Goal: Information Seeking & Learning: Learn about a topic

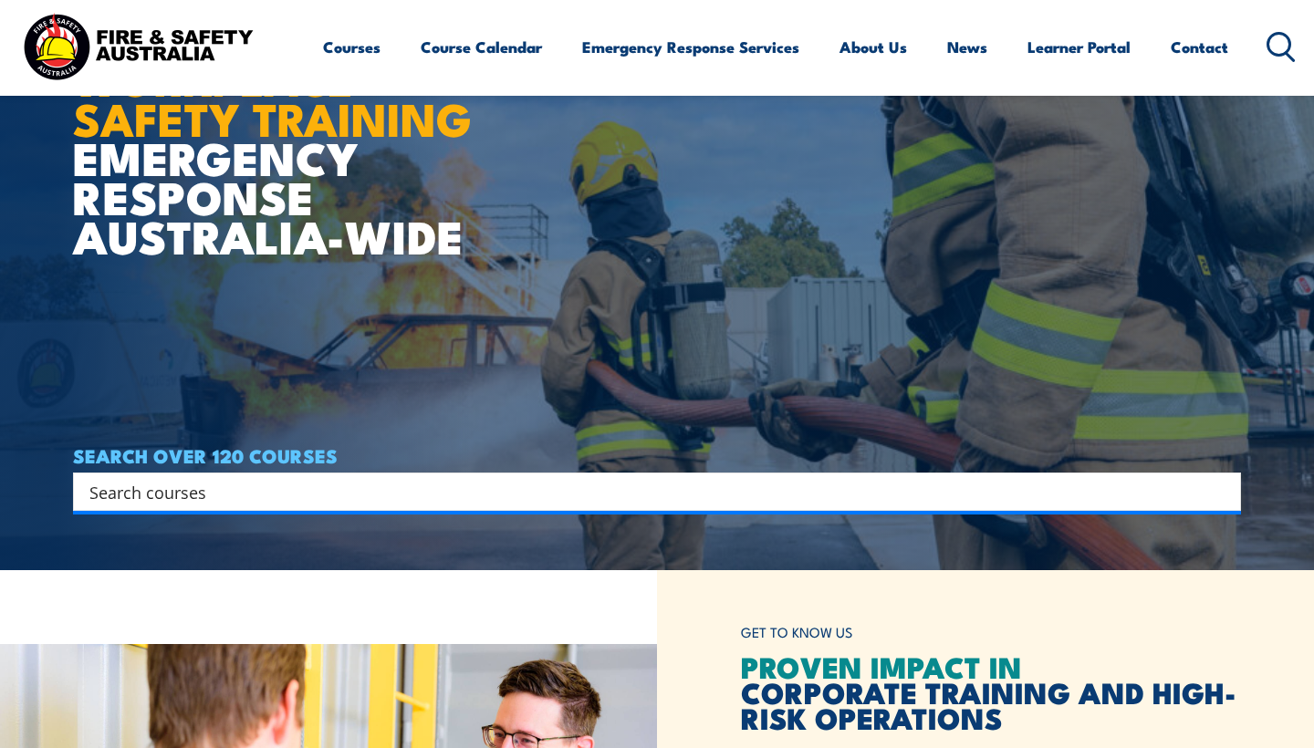
scroll to position [193, 0]
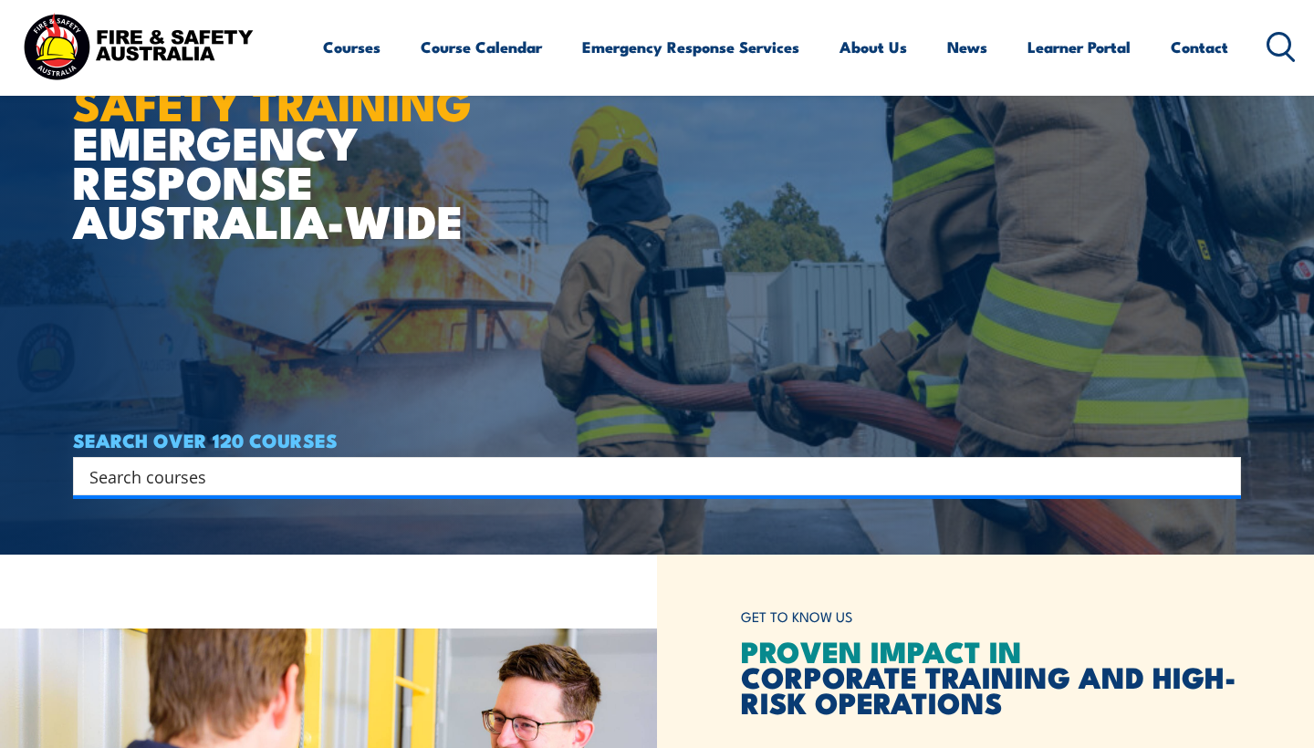
click at [480, 483] on input "Search input" at bounding box center [644, 476] width 1111 height 27
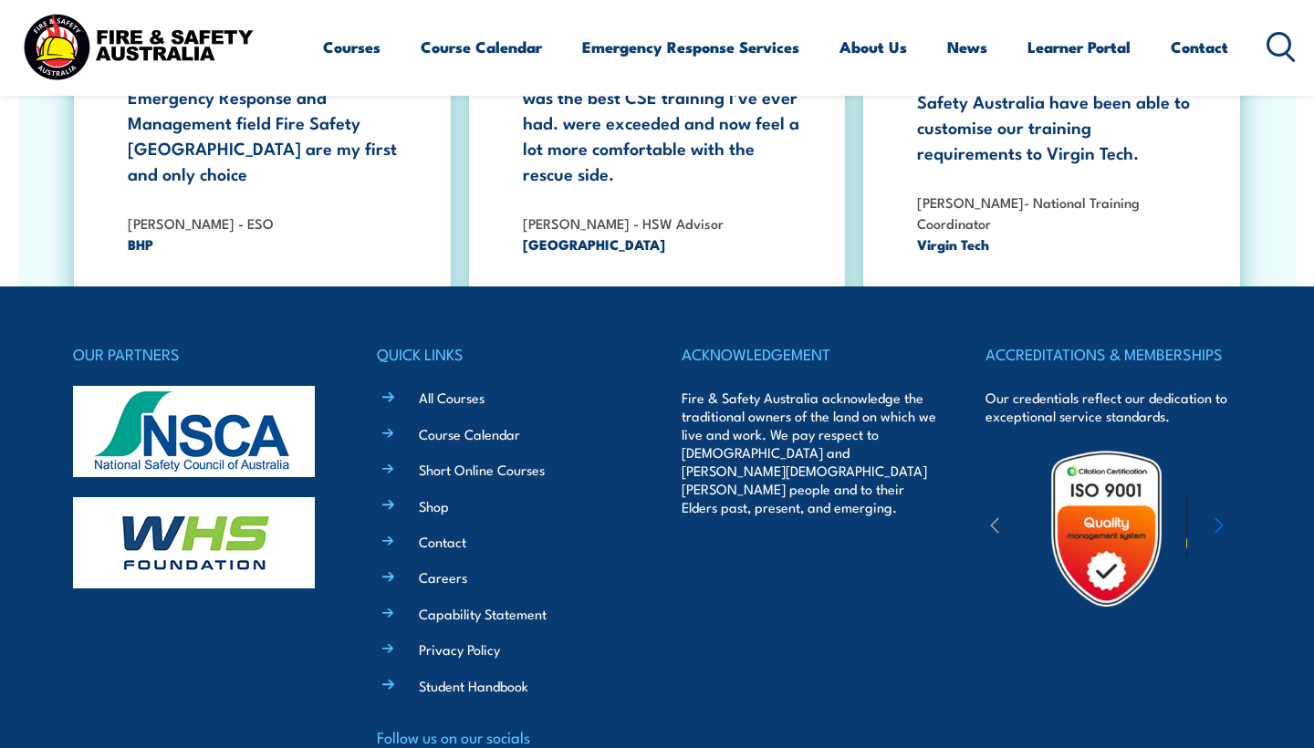
scroll to position [3301, 0]
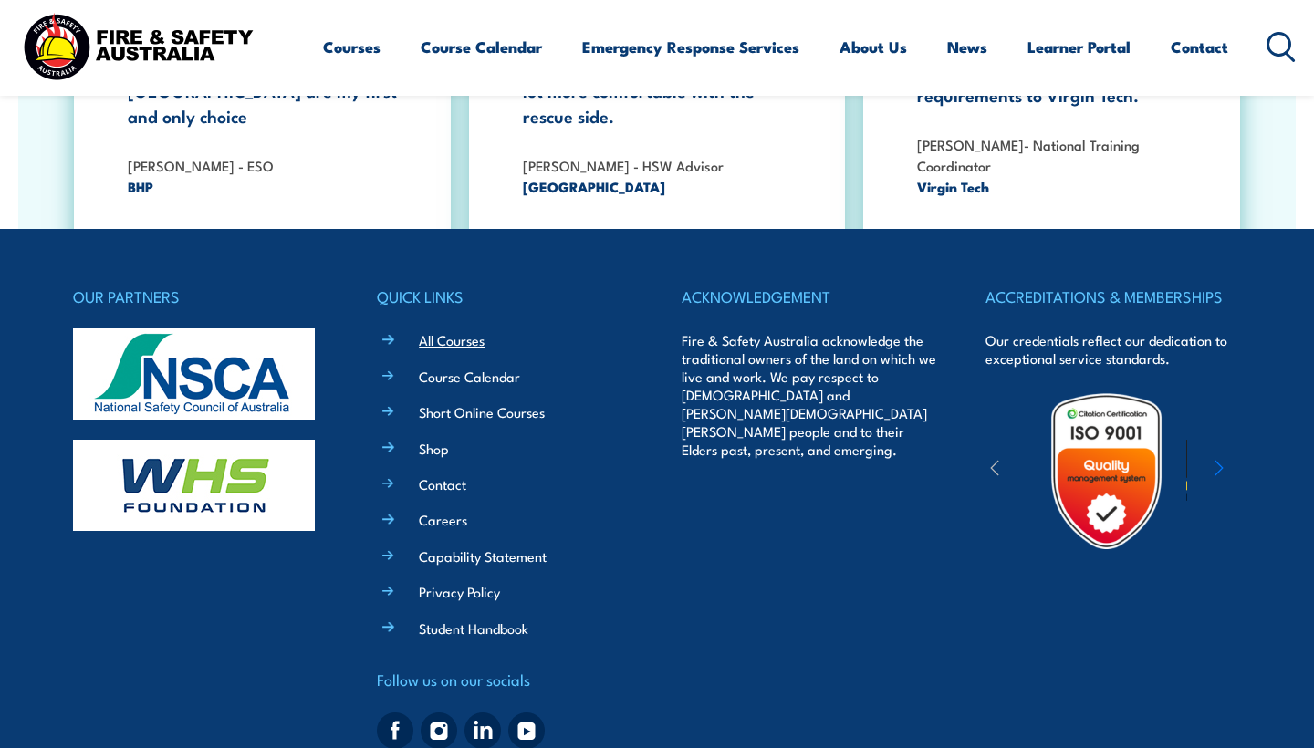
click at [457, 330] on link "All Courses" at bounding box center [452, 339] width 66 height 19
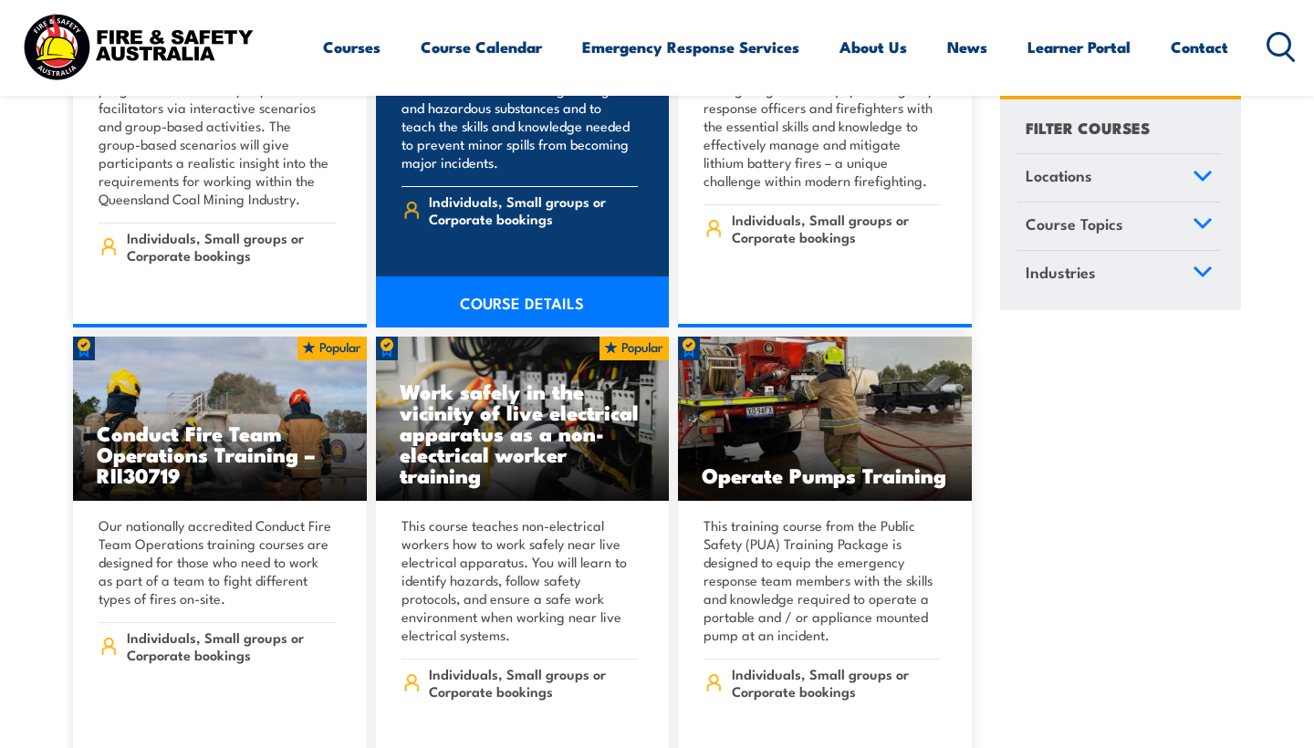
scroll to position [2719, 0]
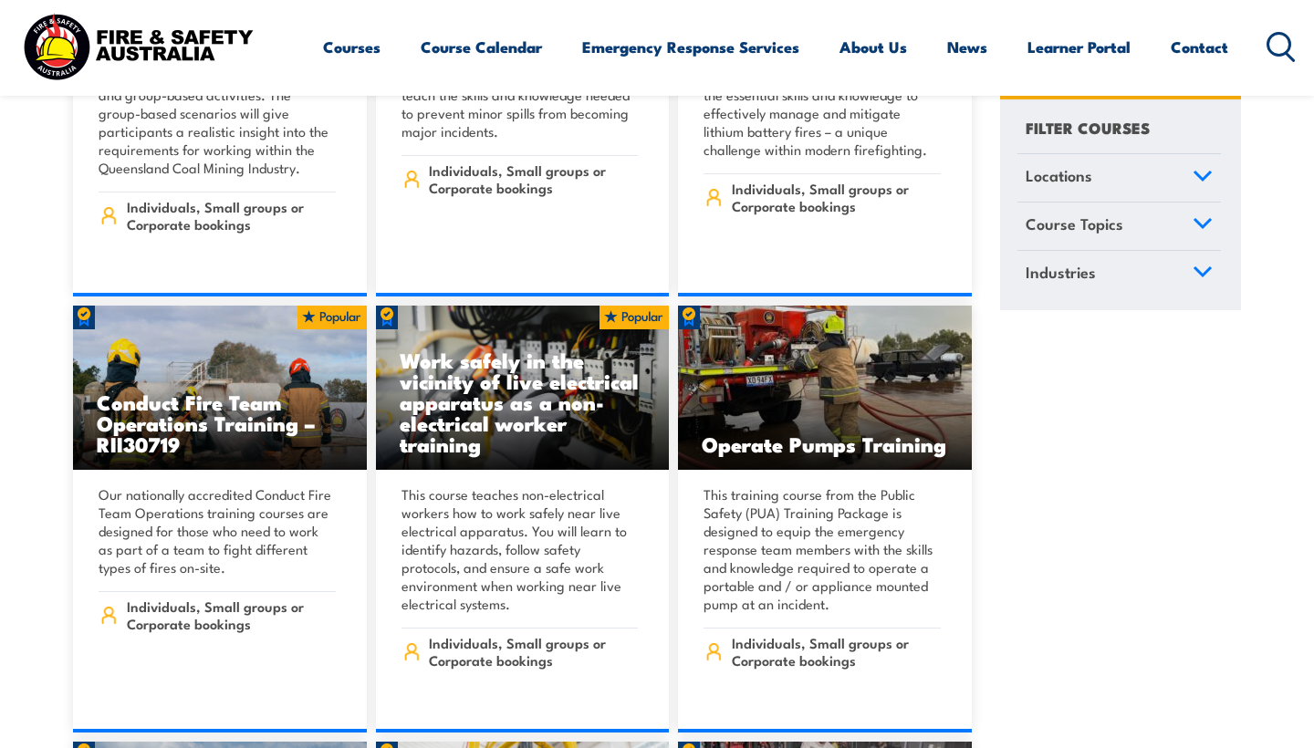
click at [1199, 271] on icon at bounding box center [1202, 271] width 16 height 8
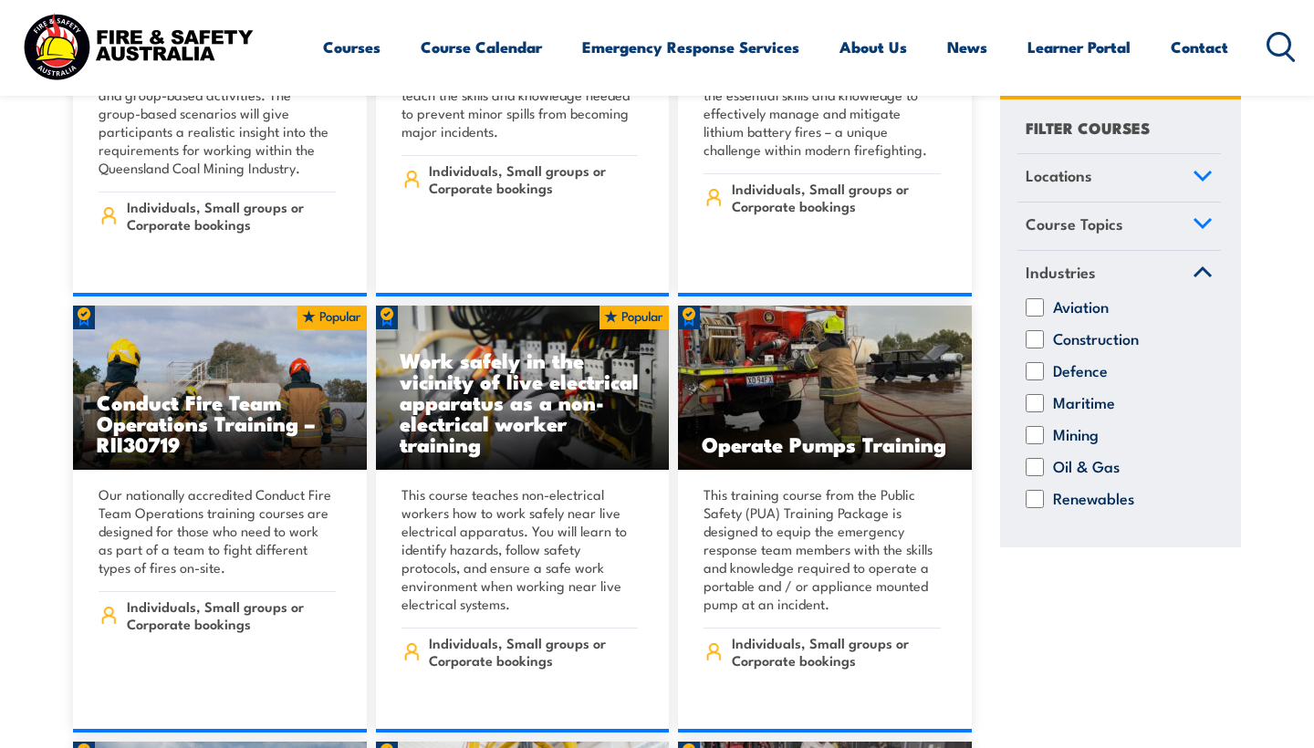
click at [1193, 270] on icon at bounding box center [1203, 272] width 20 height 13
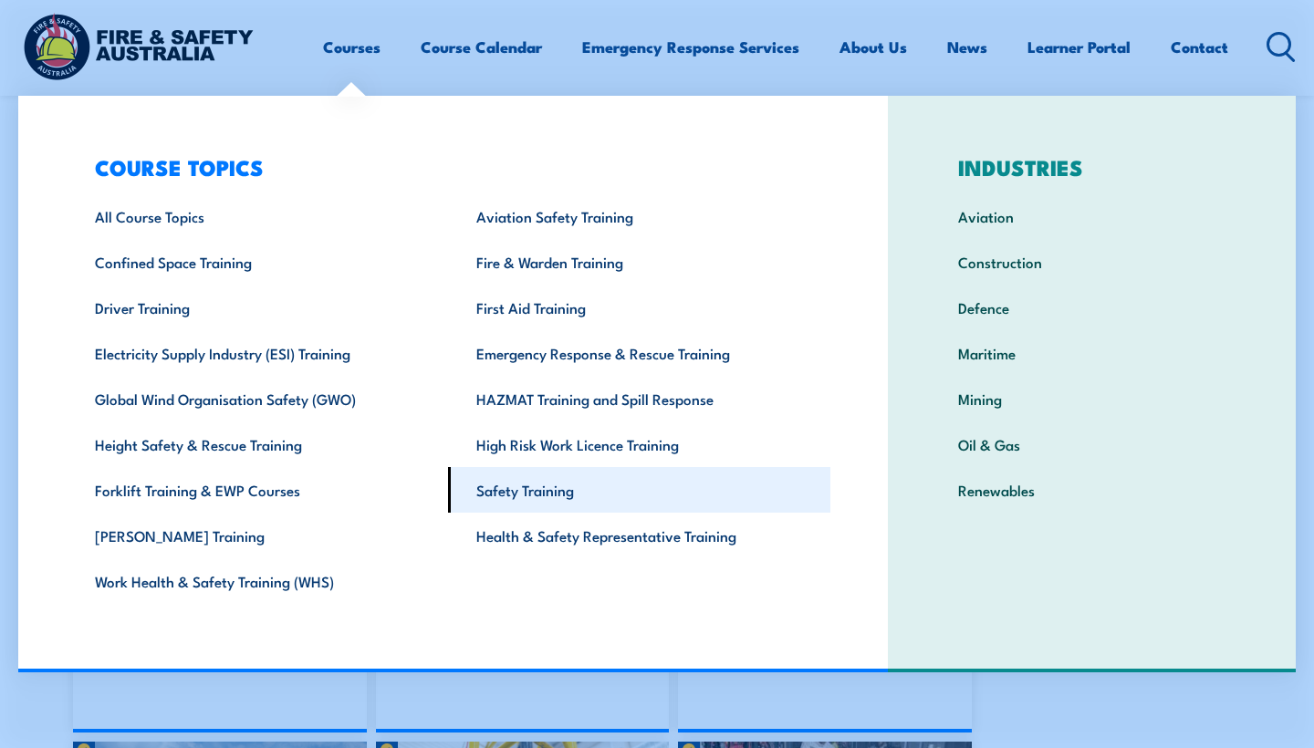
click at [544, 501] on link "Safety Training" at bounding box center [638, 490] width 381 height 46
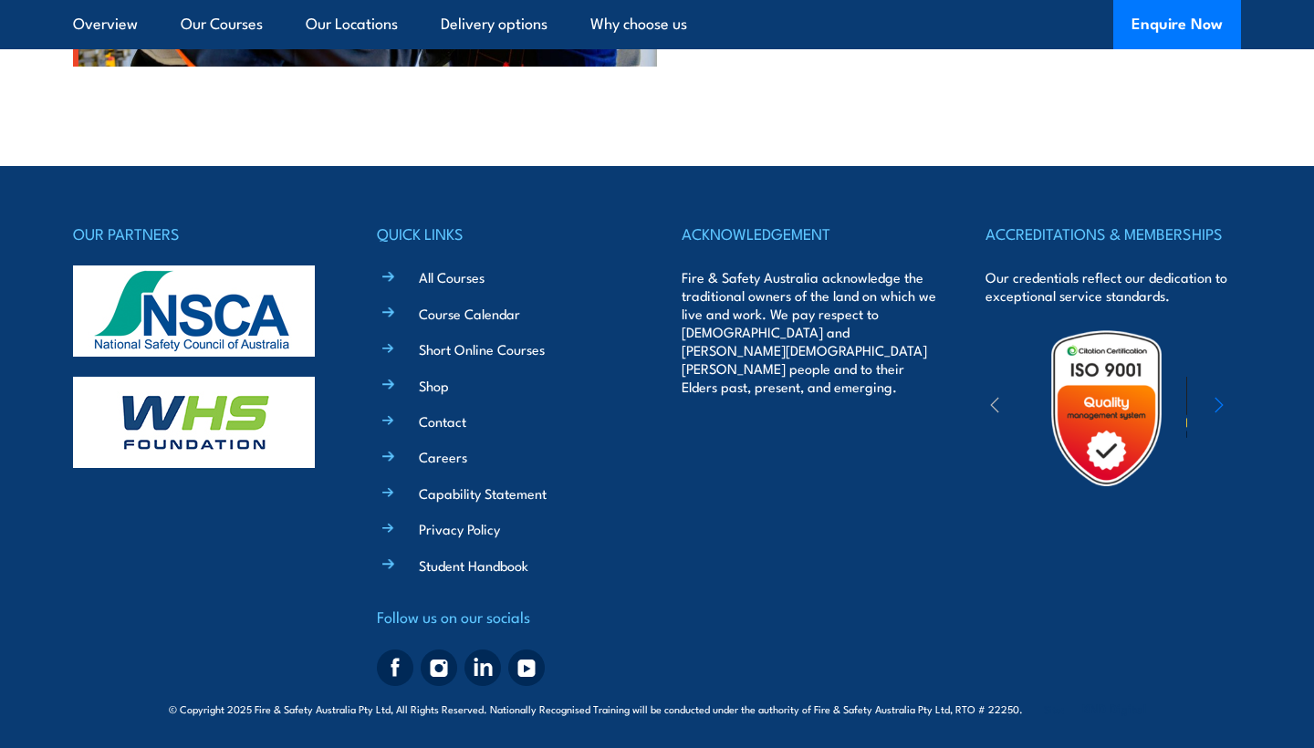
scroll to position [6125, 0]
click at [503, 349] on link "Short Online Courses" at bounding box center [482, 348] width 126 height 19
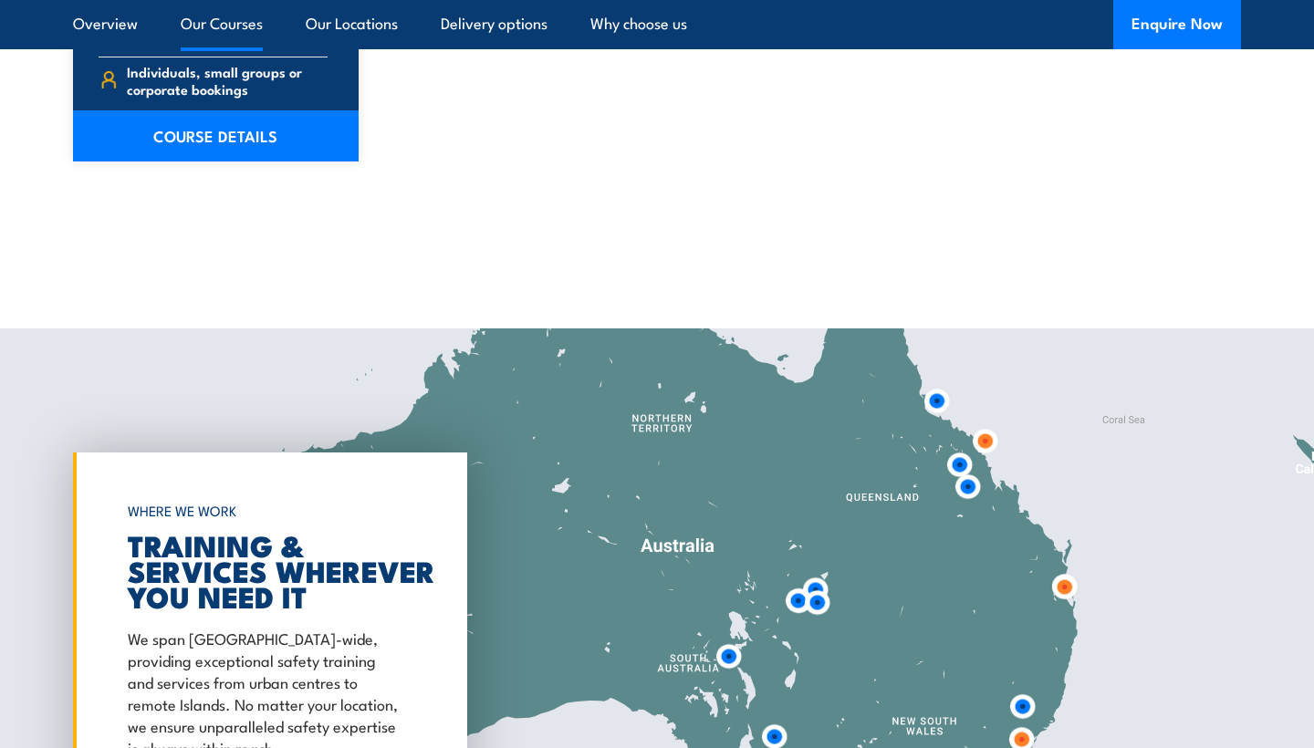
click at [209, 23] on link "Our Courses" at bounding box center [222, 24] width 82 height 48
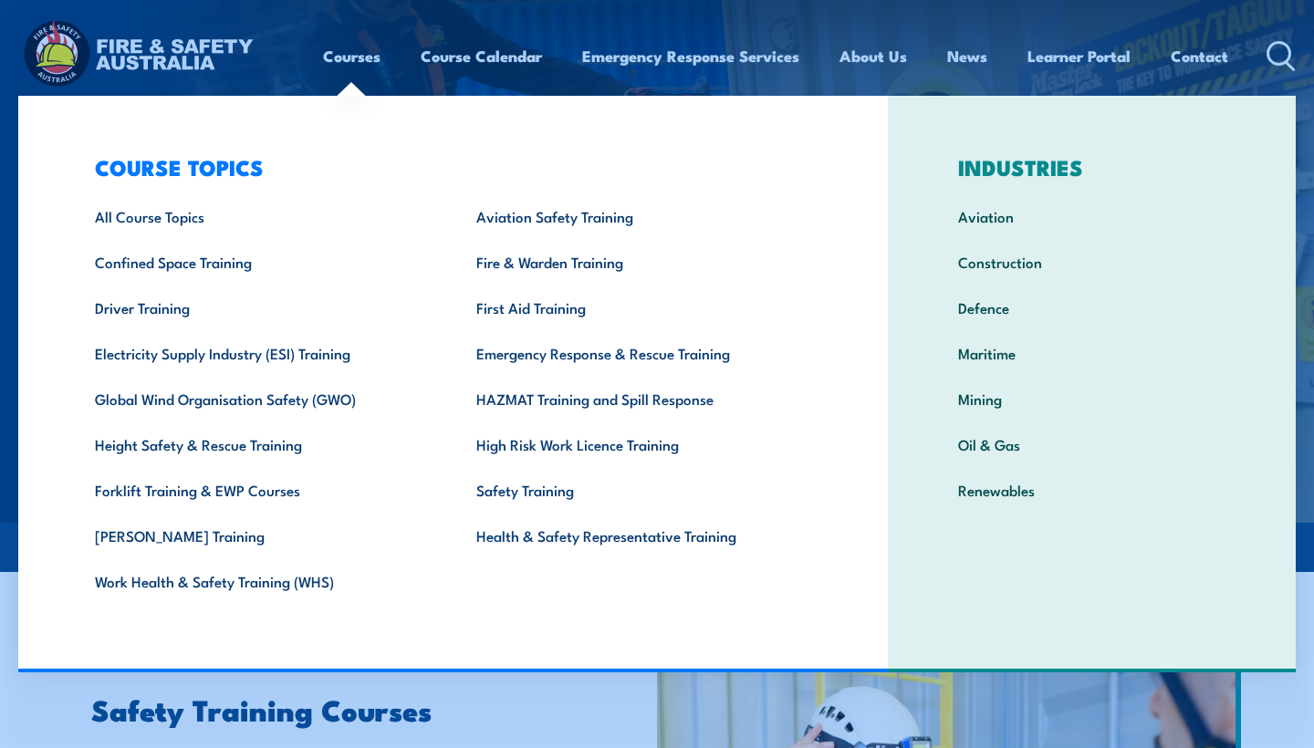
click at [337, 49] on link "Courses" at bounding box center [351, 56] width 57 height 48
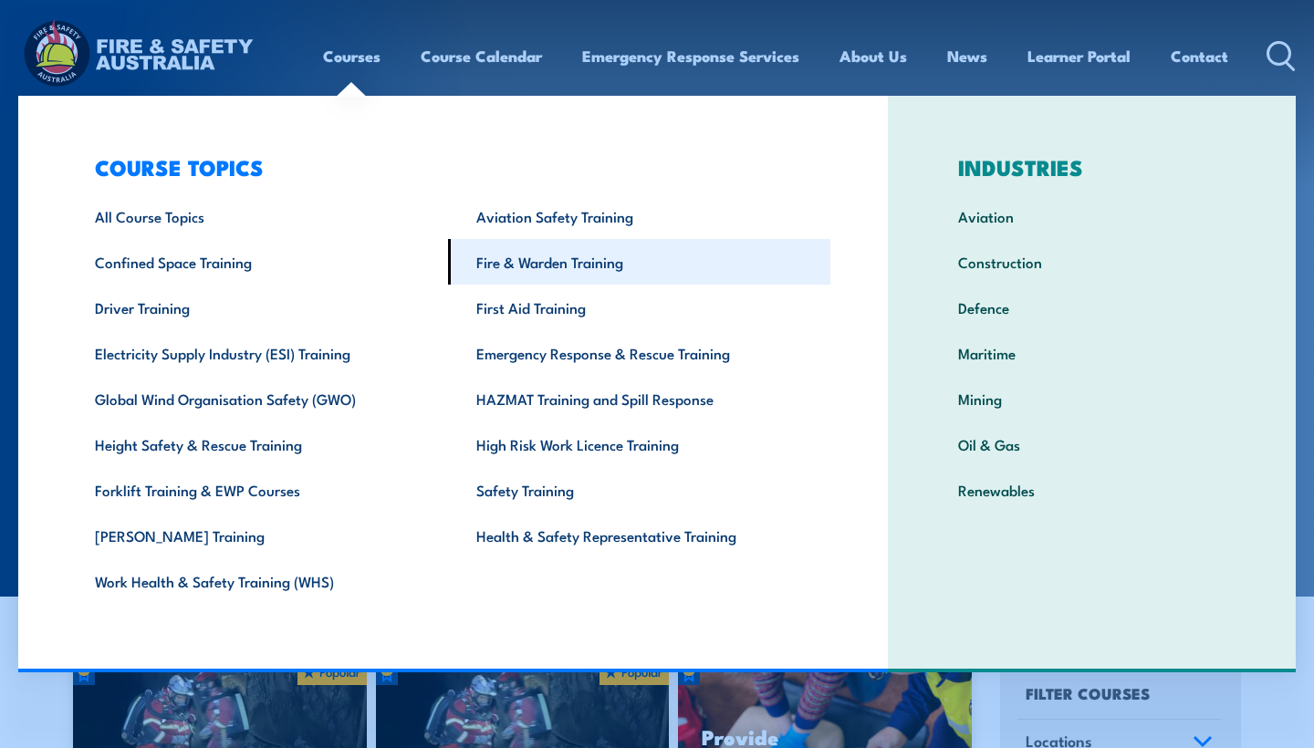
click at [559, 266] on link "Fire & Warden Training" at bounding box center [638, 262] width 381 height 46
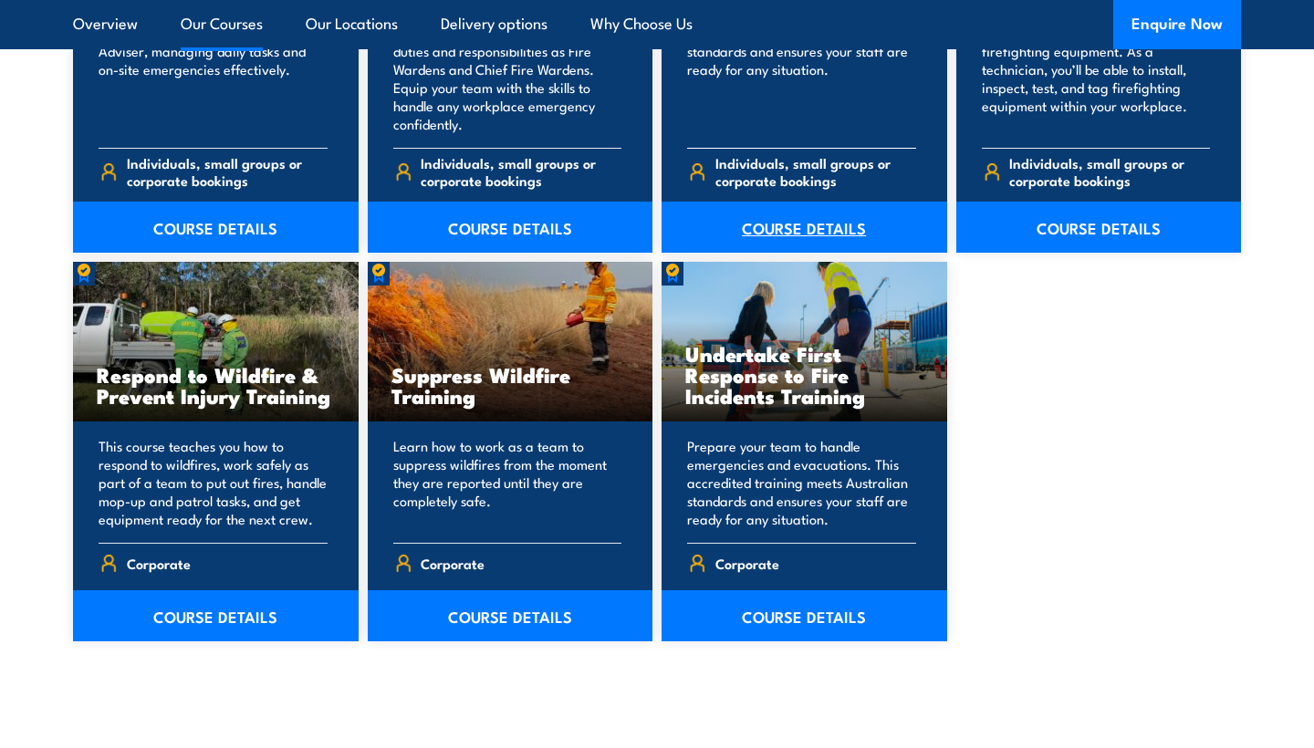
scroll to position [2676, 0]
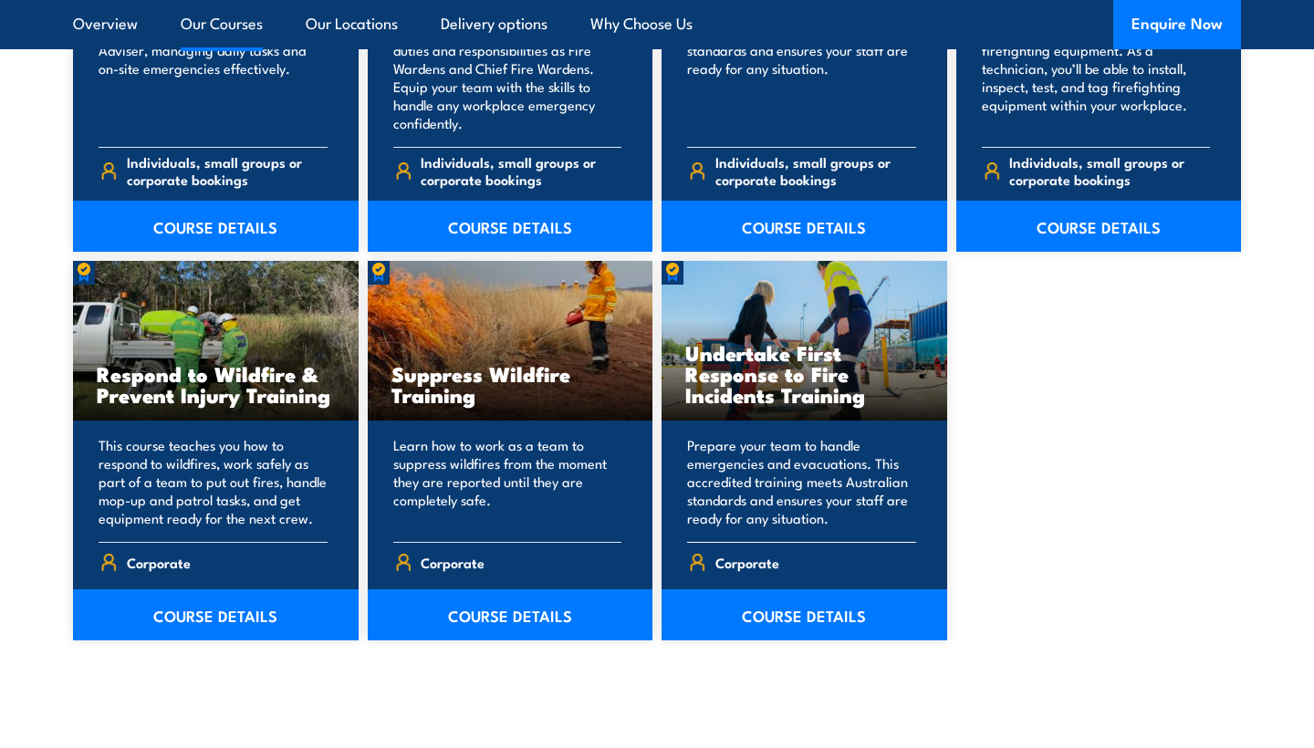
click at [775, 396] on h3 "Undertake First Response to Fire Incidents Training" at bounding box center [804, 373] width 238 height 63
click at [777, 609] on link "COURSE DETAILS" at bounding box center [805, 614] width 286 height 51
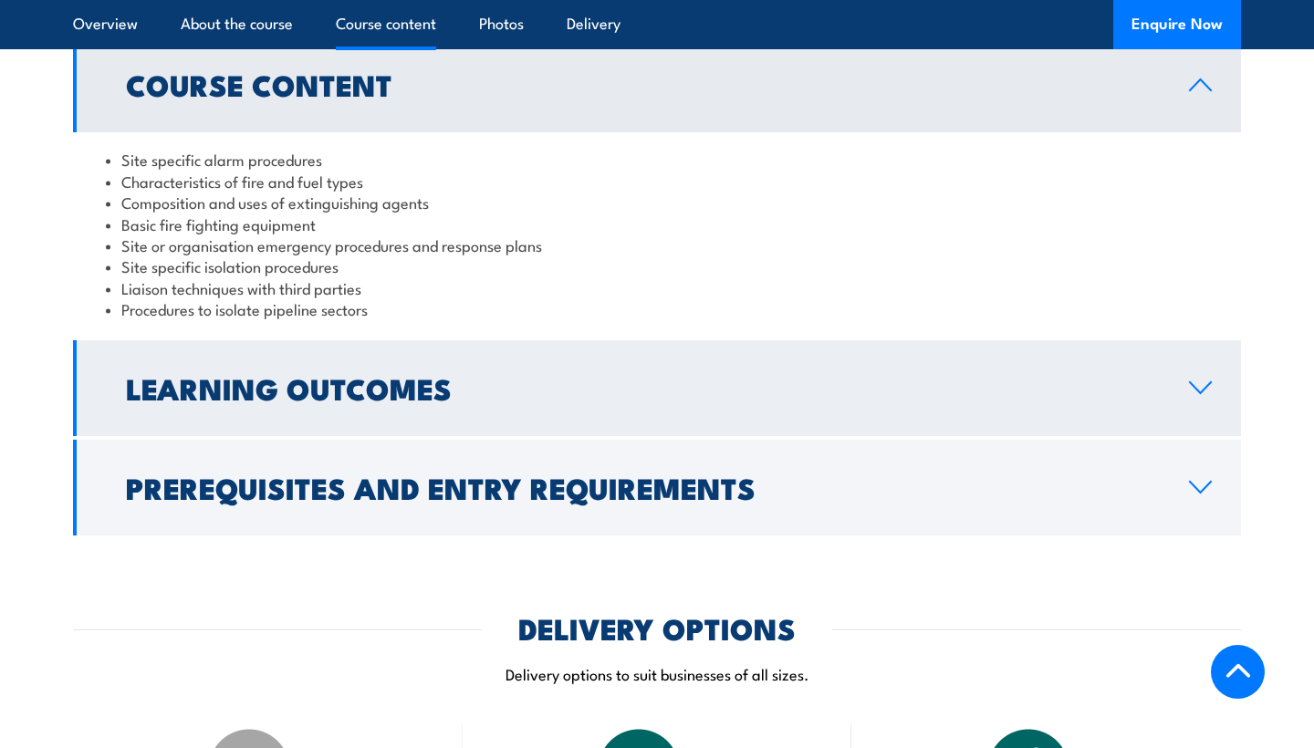
scroll to position [1850, 0]
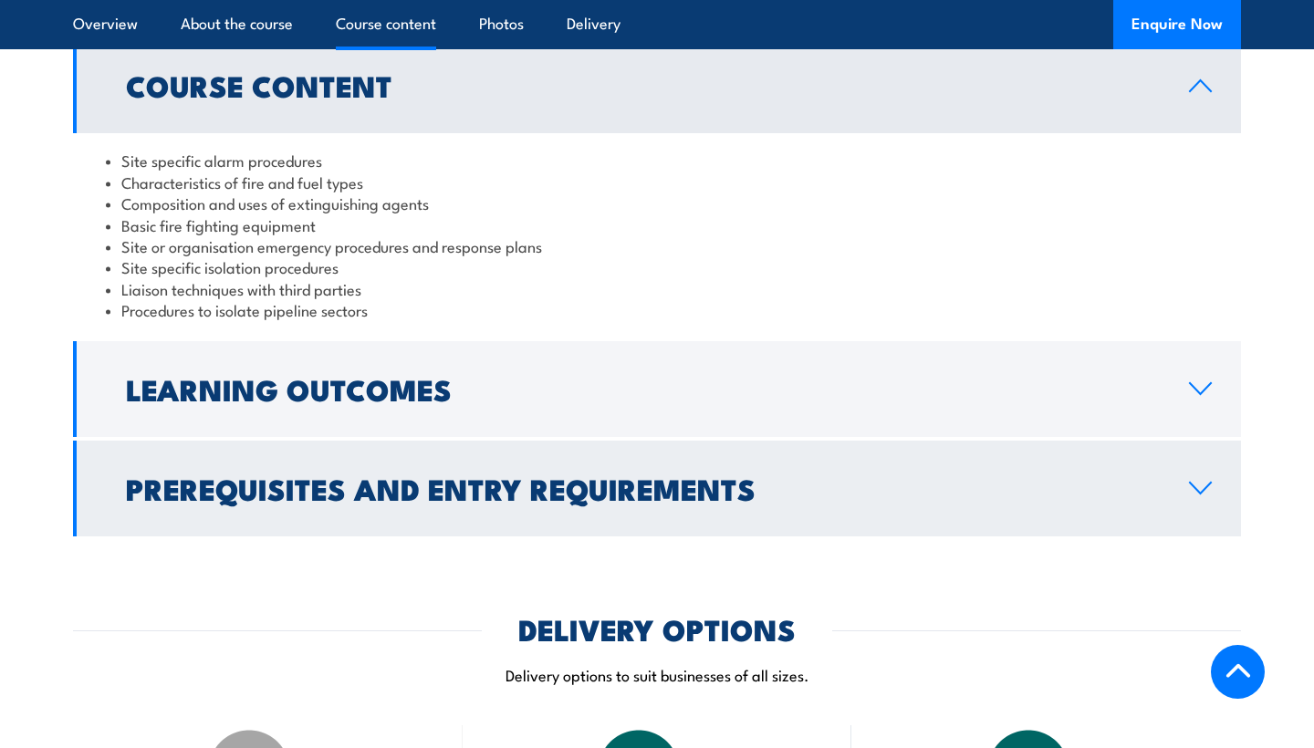
click at [898, 507] on link "Prerequisites and Entry Requirements" at bounding box center [657, 489] width 1168 height 96
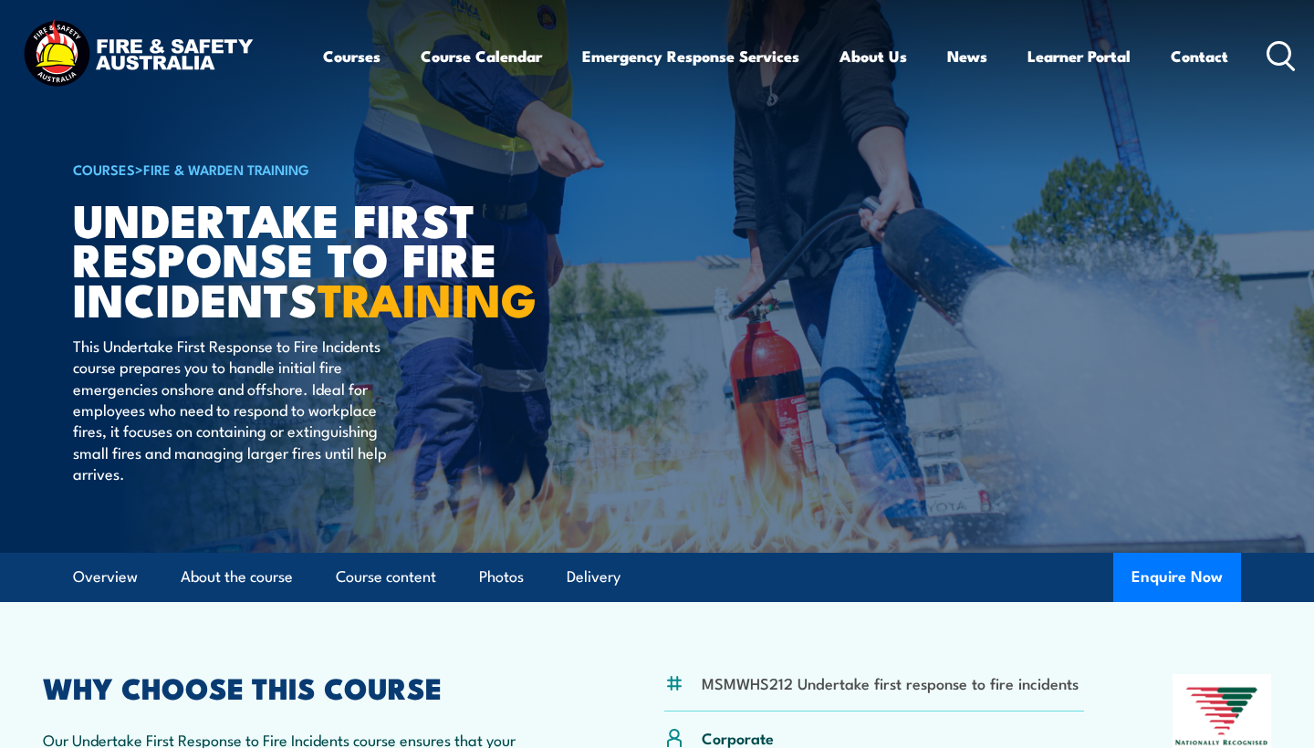
scroll to position [0, 0]
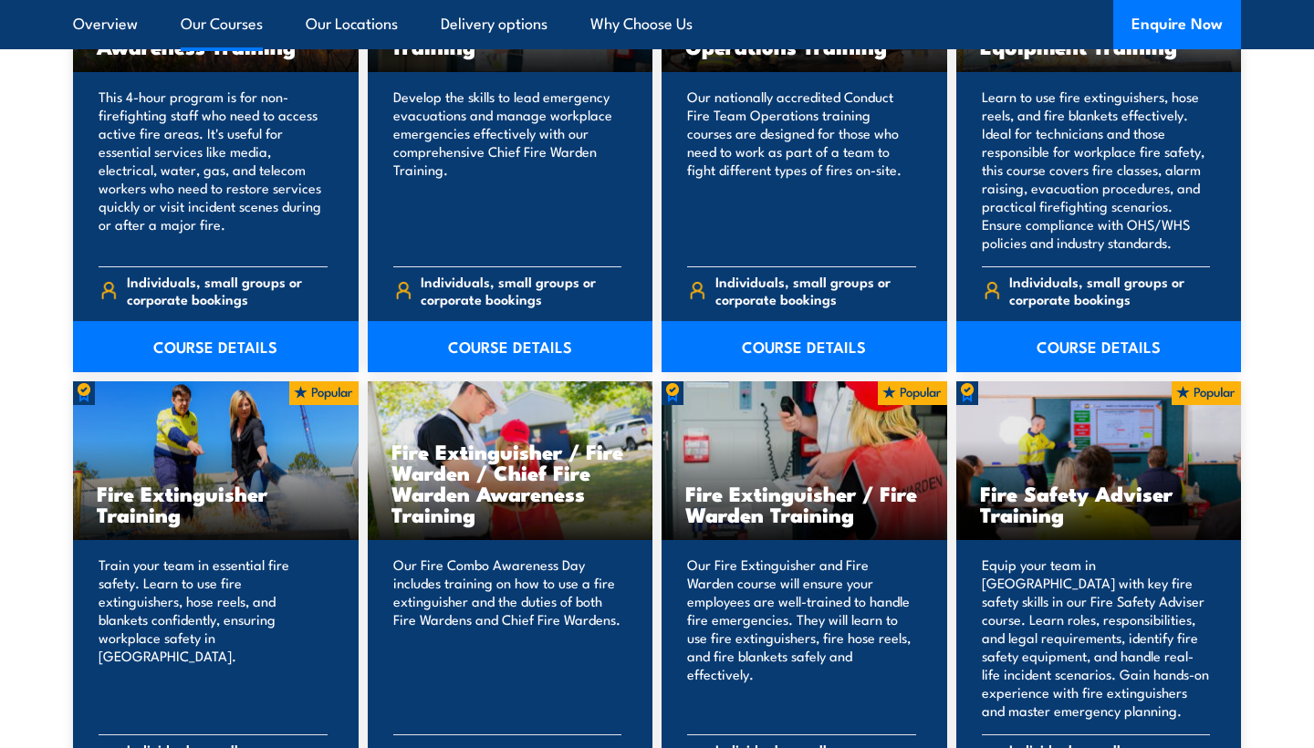
scroll to position [1637, 0]
